Goal: Information Seeking & Learning: Learn about a topic

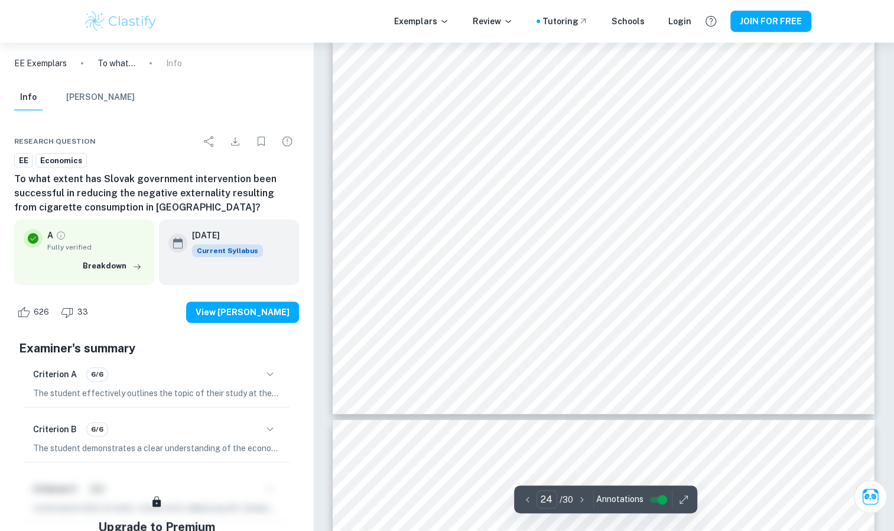
scroll to position [16598, 0]
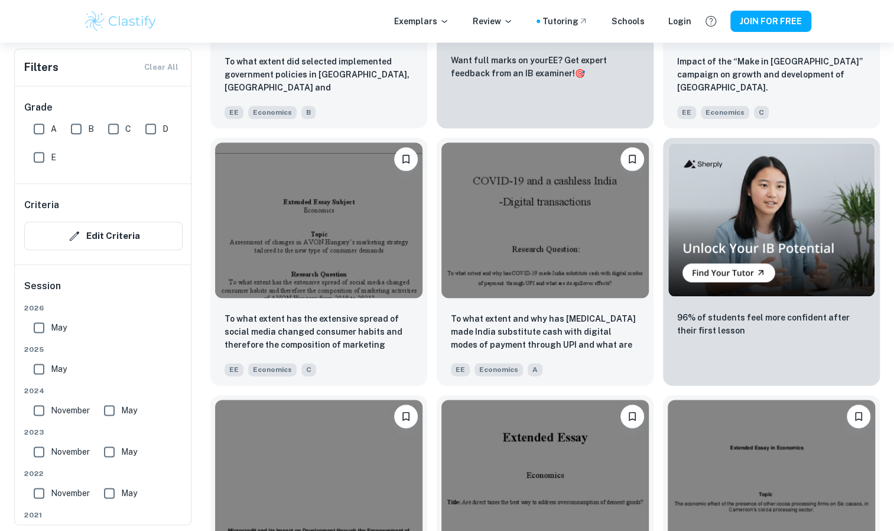
scroll to position [3373, 0]
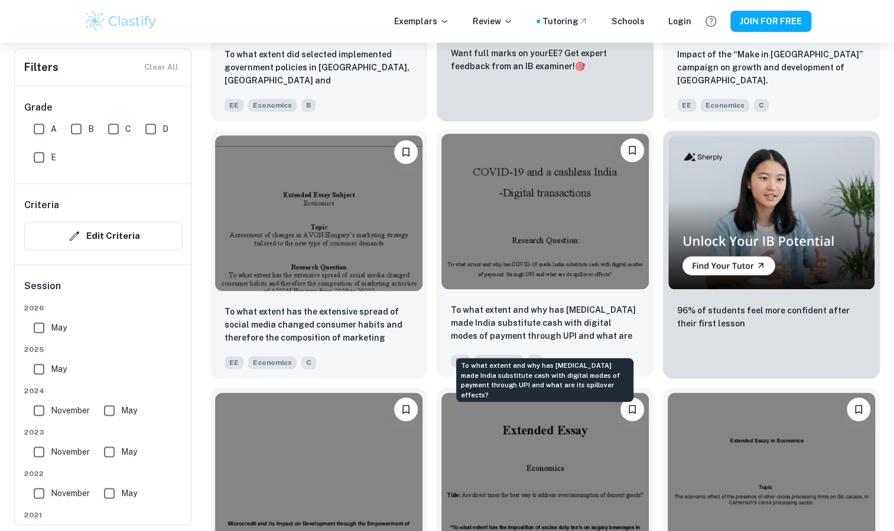
click at [572, 319] on p "To what extent and why has [MEDICAL_DATA] made India substitute cash with digit…" at bounding box center [545, 323] width 188 height 40
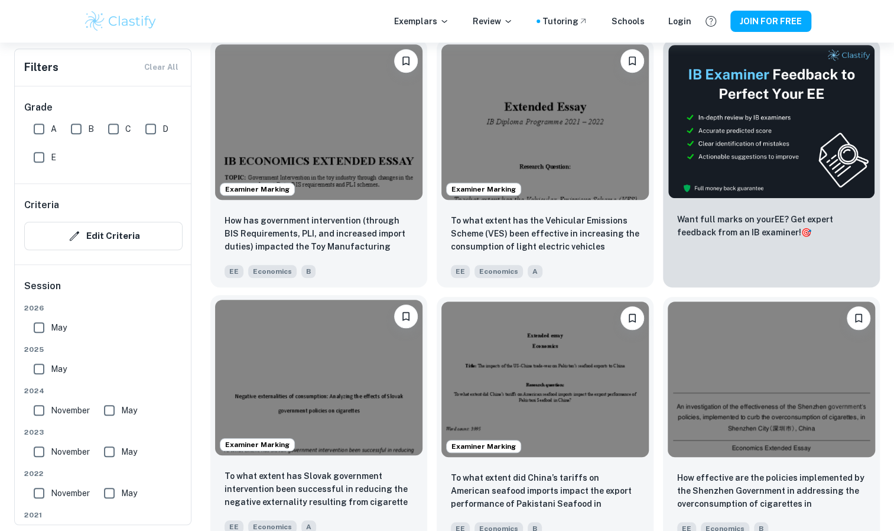
scroll to position [380, 0]
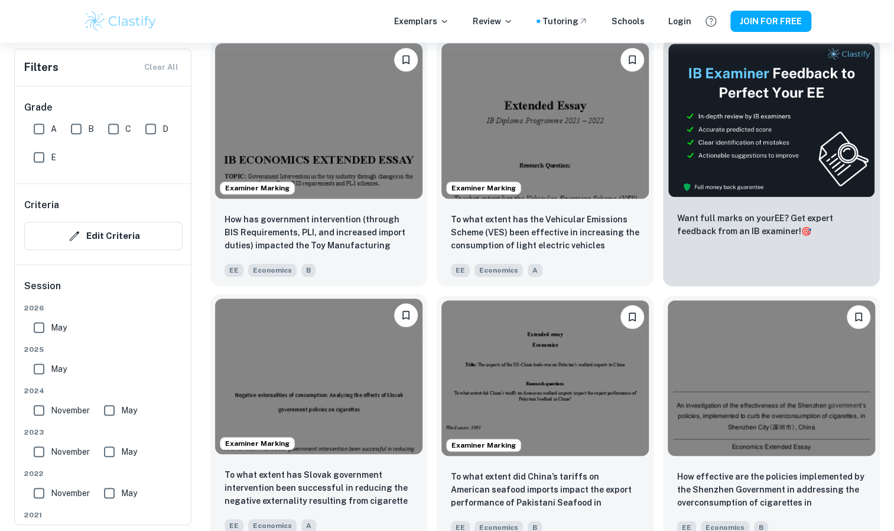
click at [357, 393] on img at bounding box center [318, 375] width 207 height 155
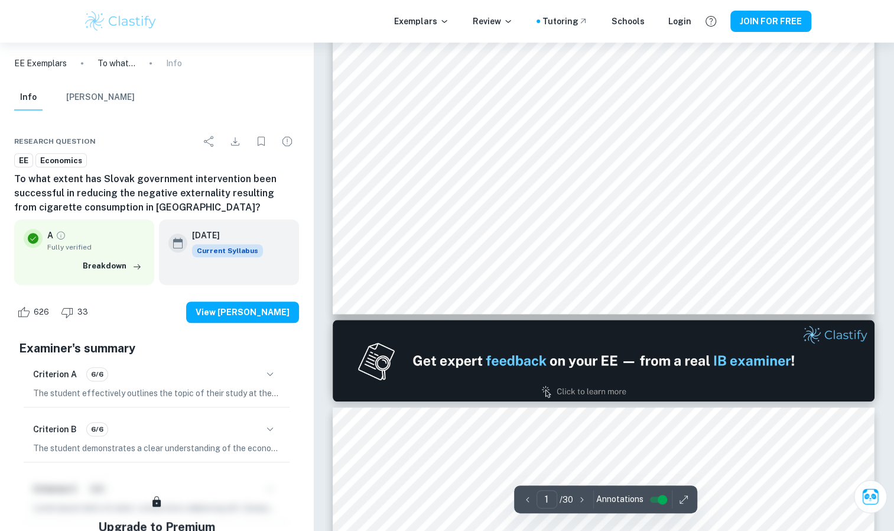
type input "2"
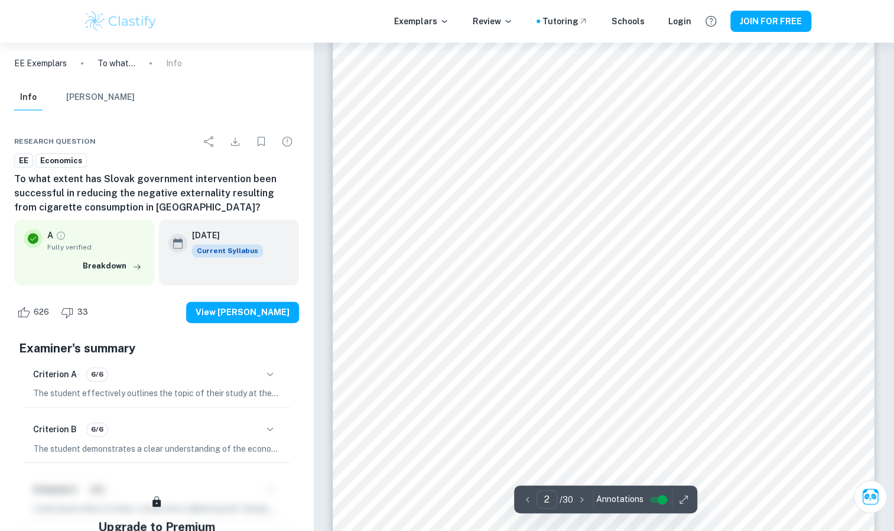
scroll to position [898, 0]
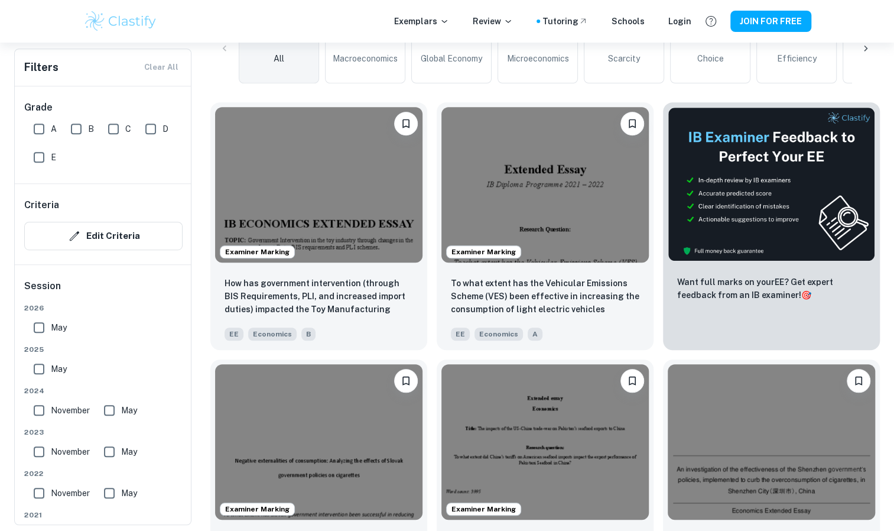
scroll to position [317, 0]
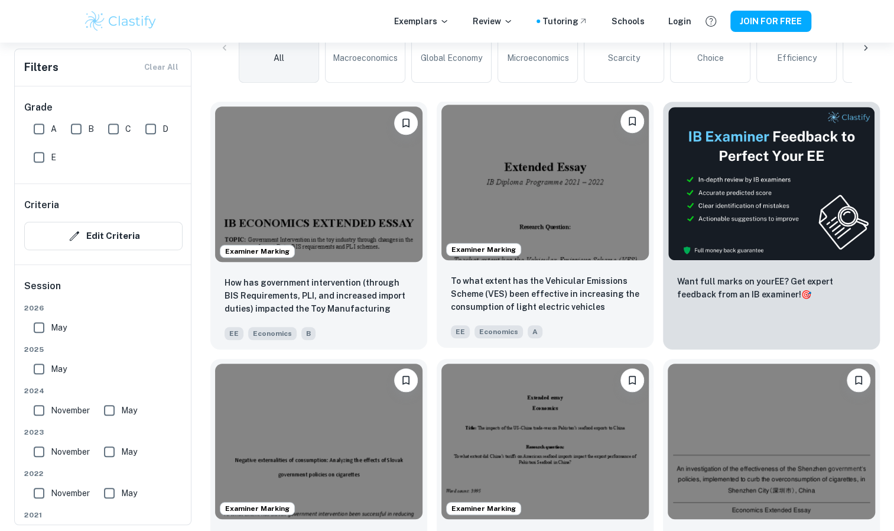
click at [589, 250] on img at bounding box center [544, 182] width 207 height 155
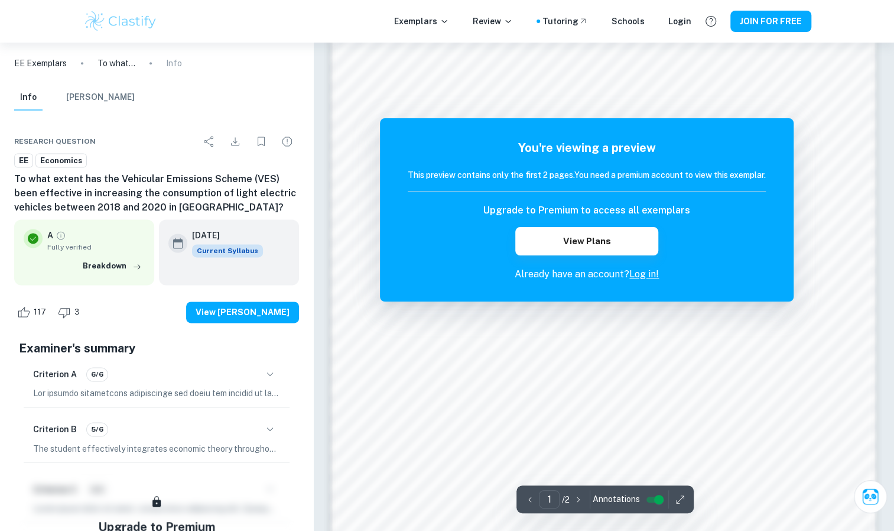
scroll to position [900, 0]
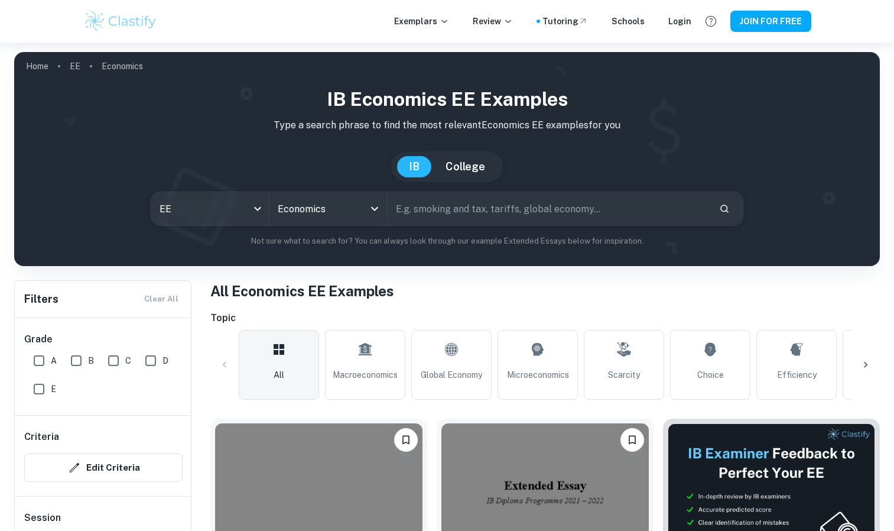
scroll to position [603, 0]
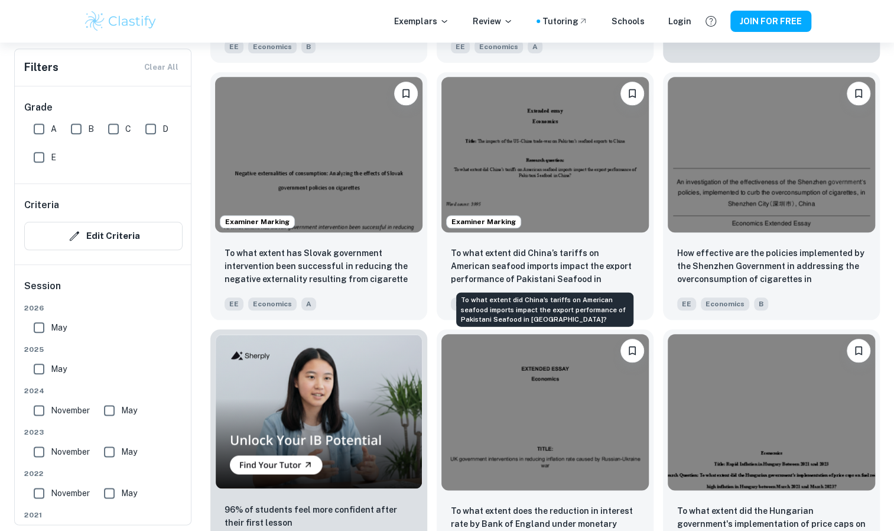
click at [581, 284] on div "To what extent did China’s tariffs on American seafood imports impact the expor…" at bounding box center [545, 306] width 180 height 44
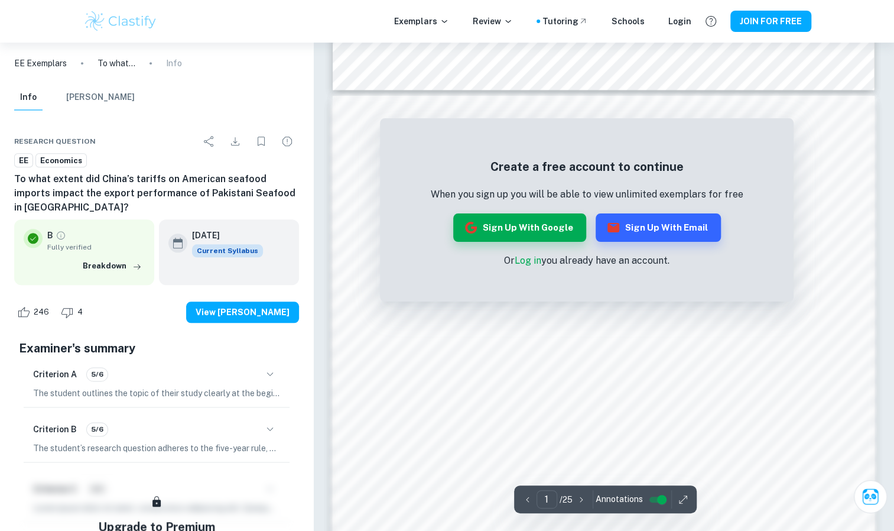
scroll to position [1013, 0]
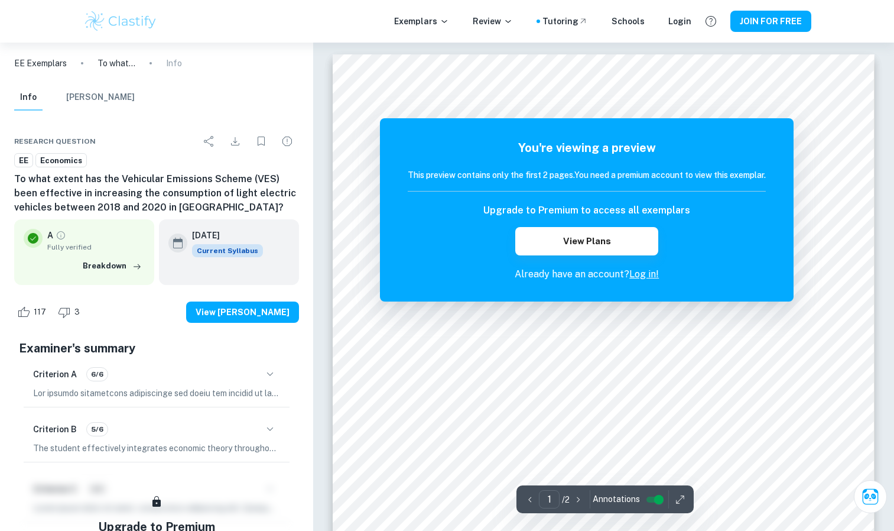
scroll to position [660, 0]
